Goal: Understand process/instructions

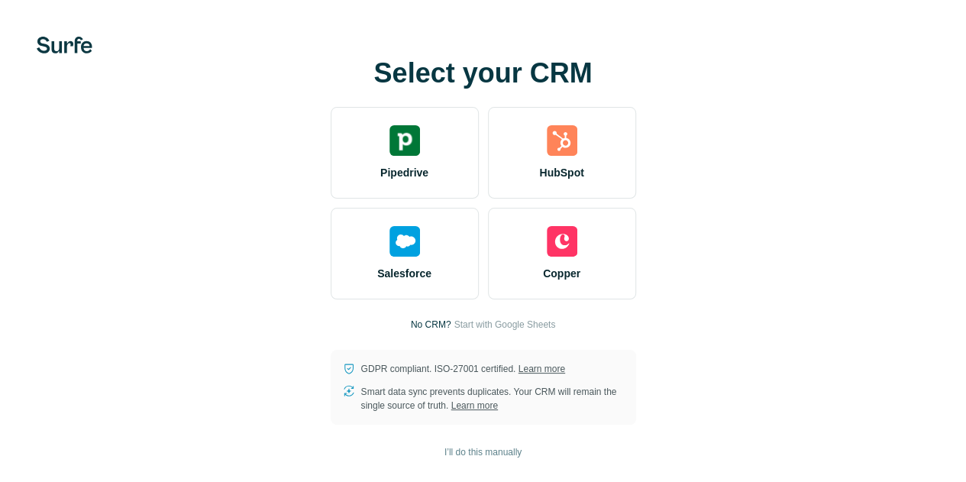
scroll to position [9, 0]
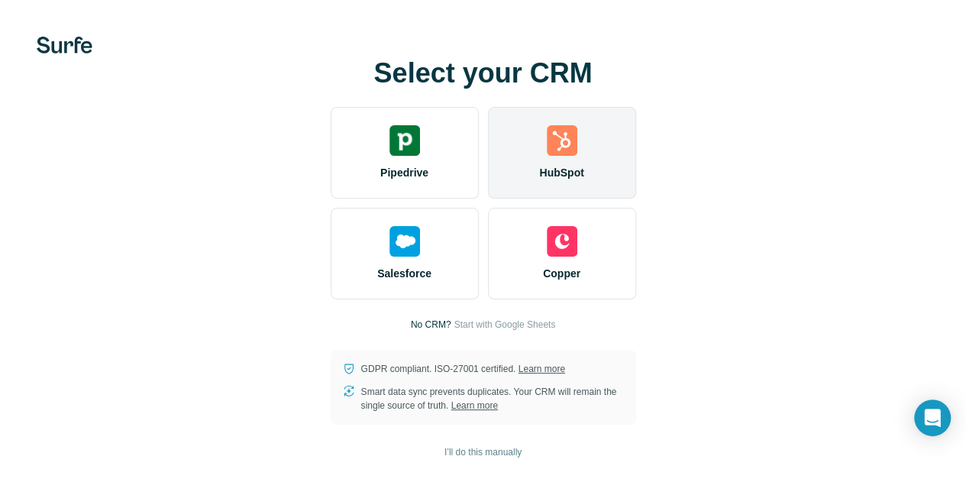
click at [488, 160] on div "HubSpot" at bounding box center [562, 153] width 148 height 92
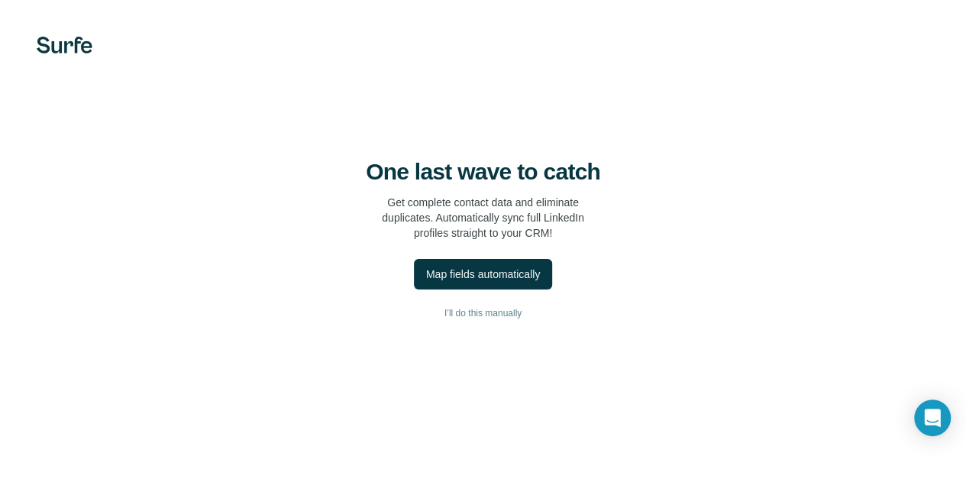
click at [66, 40] on img at bounding box center [65, 45] width 56 height 17
click at [426, 282] on div "Map fields automatically" at bounding box center [483, 273] width 114 height 15
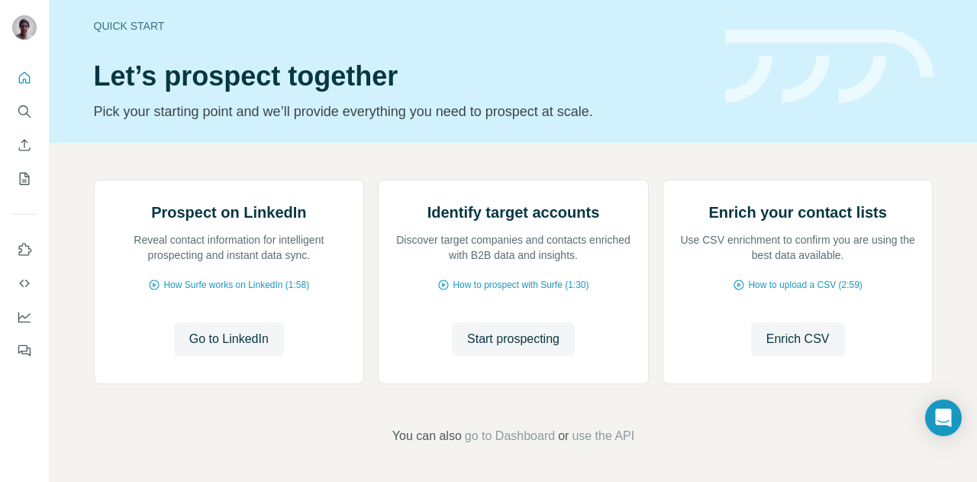
scroll to position [160, 0]
